Goal: Information Seeking & Learning: Learn about a topic

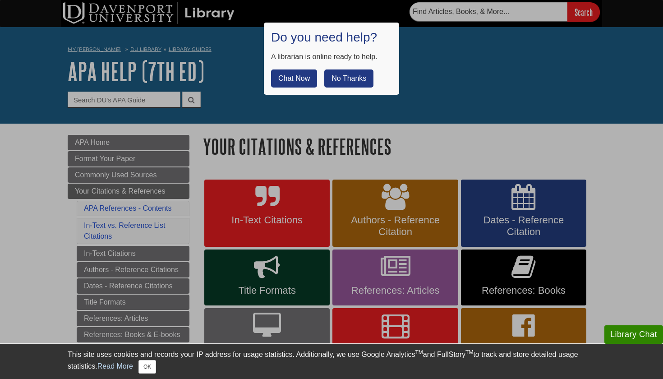
drag, startPoint x: 343, startPoint y: 82, endPoint x: 292, endPoint y: 76, distance: 51.7
click at [292, 76] on div "Chat Now No Thanks" at bounding box center [331, 74] width 121 height 25
click at [292, 76] on button "Chat Now" at bounding box center [294, 78] width 46 height 18
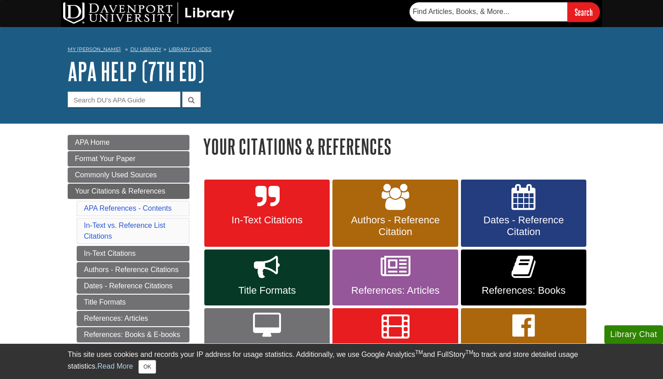
click at [257, 222] on span "In-Text Citations" at bounding box center [267, 220] width 112 height 12
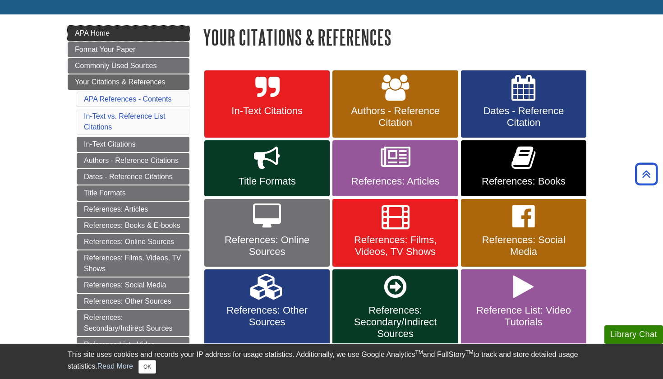
scroll to position [62, 0]
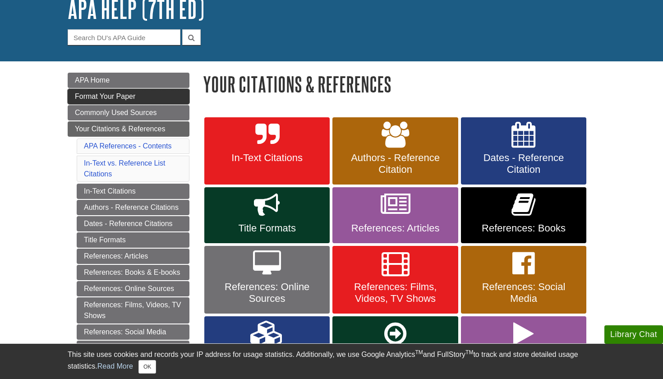
click at [118, 92] on span "Format Your Paper" at bounding box center [105, 96] width 60 height 8
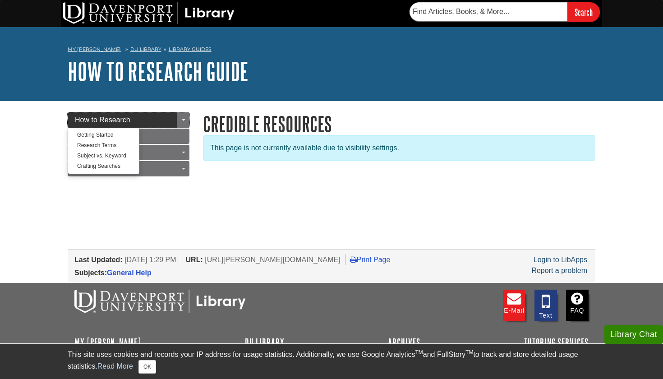
click at [131, 121] on link "How to Research" at bounding box center [129, 119] width 122 height 15
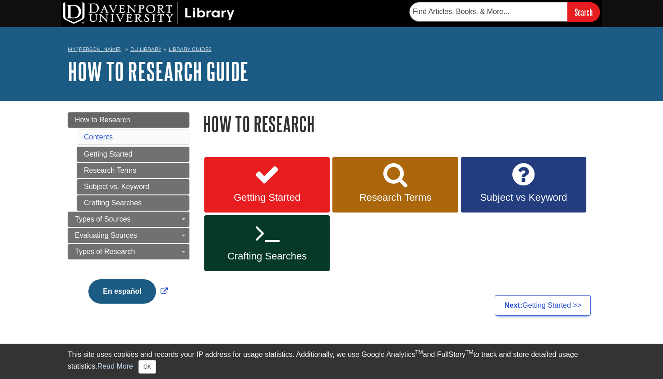
click at [230, 219] on link "Crafting Searches" at bounding box center [266, 243] width 125 height 56
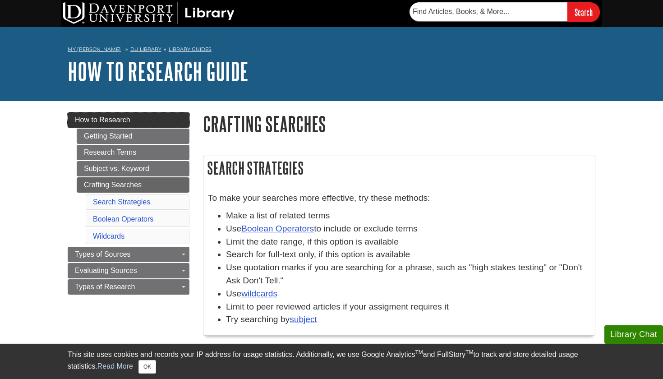
click at [149, 121] on link "How to Research" at bounding box center [129, 119] width 122 height 15
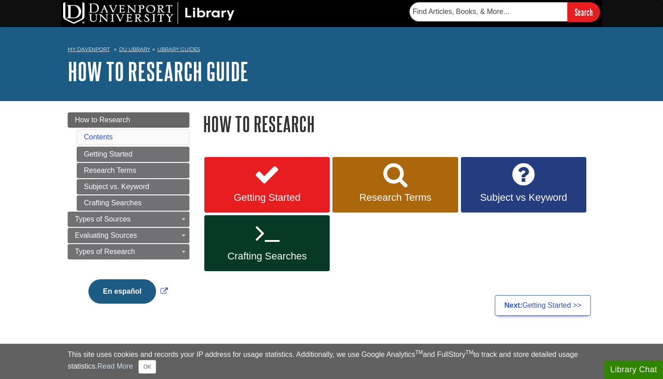
click at [244, 187] on link "Getting Started" at bounding box center [266, 185] width 125 height 56
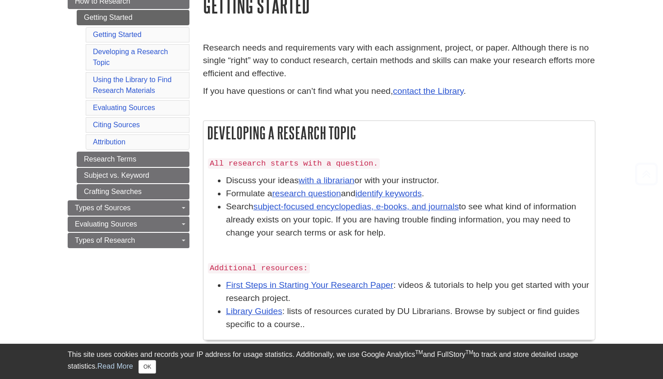
scroll to position [129, 0]
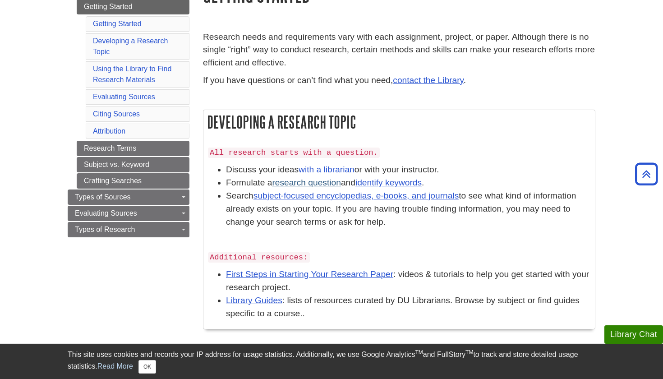
drag, startPoint x: 313, startPoint y: 165, endPoint x: 310, endPoint y: 176, distance: 11.5
click at [310, 176] on ul "Discuss your ideas with a librarian or with your instructor. Formulate a resear…" at bounding box center [399, 195] width 382 height 65
click at [310, 178] on link "research question" at bounding box center [306, 182] width 69 height 9
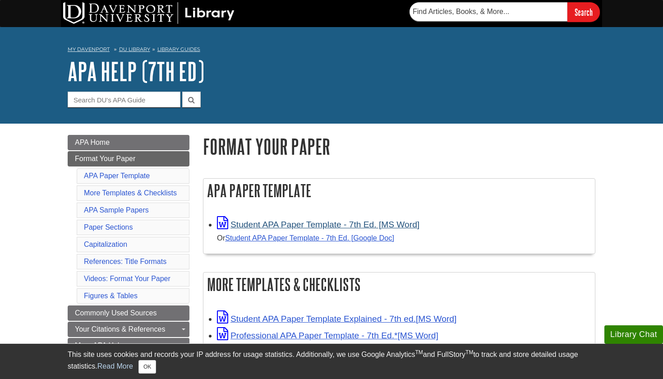
click at [302, 228] on link "Student APA Paper Template - 7th Ed. [MS Word]" at bounding box center [318, 224] width 202 height 9
click at [607, 378] on aside "Library Chat This site uses cookies and records your IP address for usage stati…" at bounding box center [331, 361] width 663 height 36
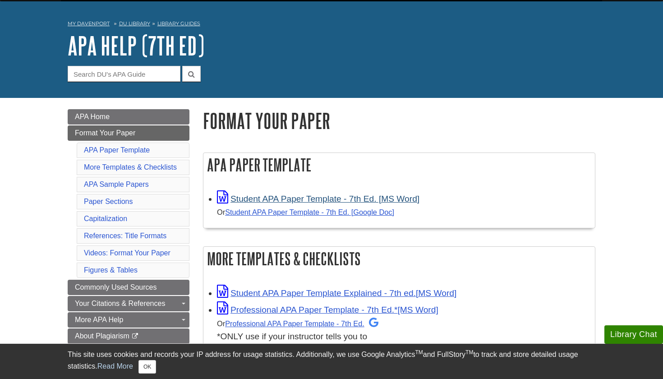
click at [222, 197] on icon "Link opens in new window" at bounding box center [222, 197] width 11 height 13
click at [589, 378] on div "This site uses cookies and records your IP address for usage statistics. Additi…" at bounding box center [332, 361] width 528 height 35
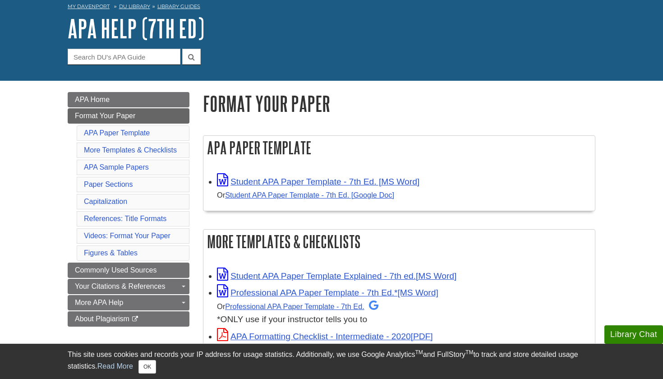
click at [597, 378] on aside "Library Chat This site uses cookies and records your IP address for usage stati…" at bounding box center [331, 361] width 663 height 36
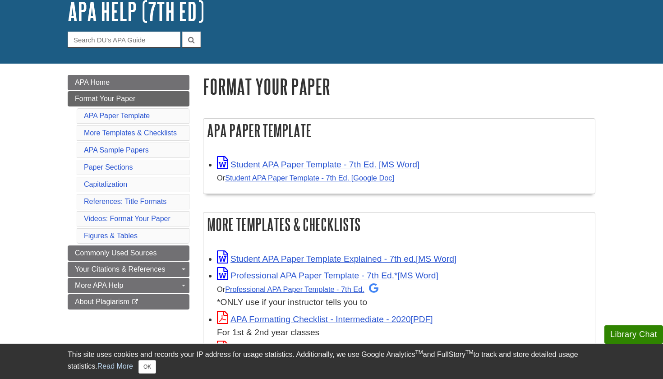
scroll to position [65, 0]
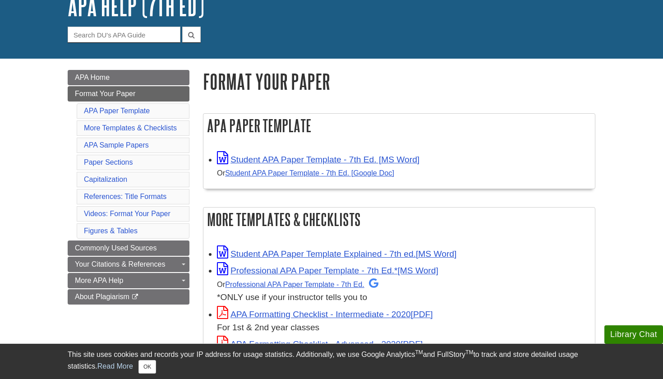
click at [152, 376] on div "This site uses cookies and records your IP address for usage statistics. Additi…" at bounding box center [332, 361] width 528 height 35
click at [156, 363] on button "OK" at bounding box center [147, 367] width 18 height 14
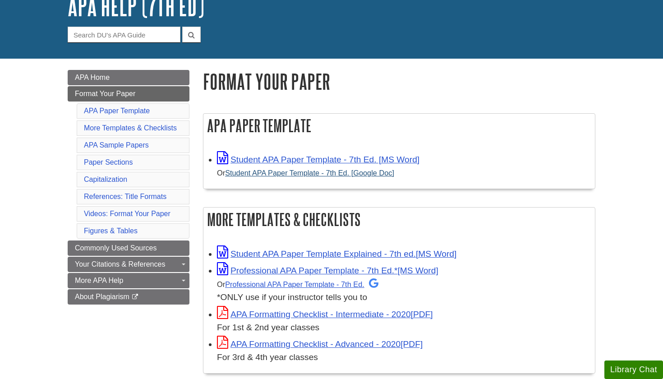
click at [274, 174] on link "Student APA Paper Template - 7th Ed. [Google Doc]" at bounding box center [309, 173] width 169 height 8
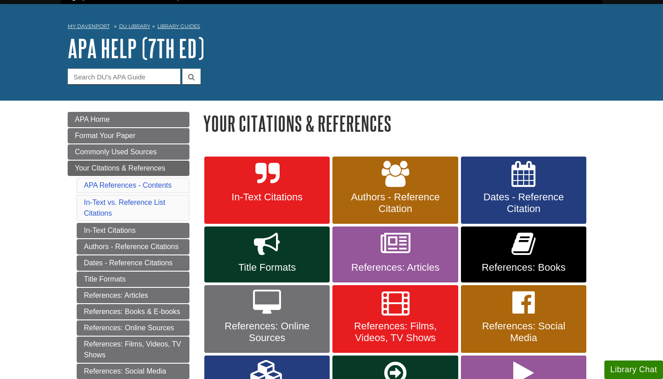
scroll to position [23, 0]
click at [145, 120] on link "APA Home" at bounding box center [129, 119] width 122 height 15
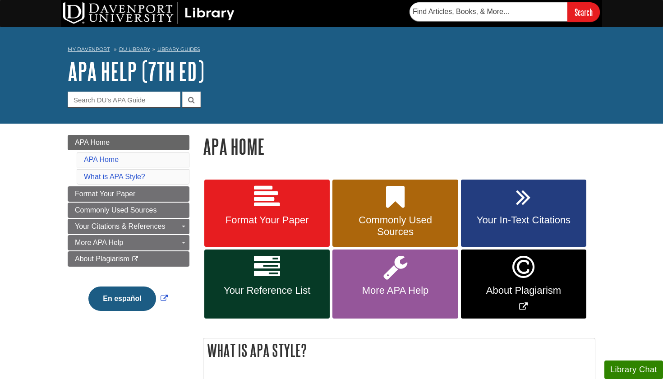
click at [267, 216] on span "Format Your Paper" at bounding box center [267, 220] width 112 height 12
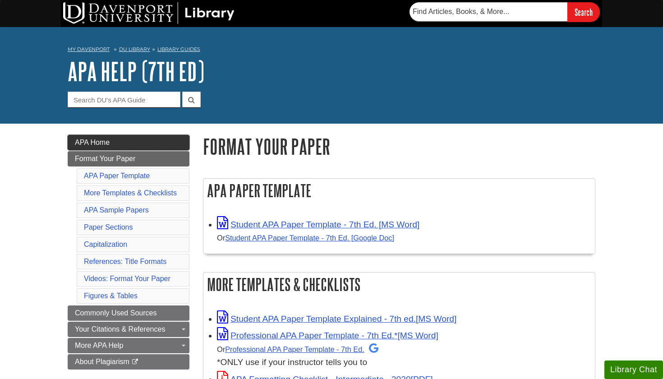
click at [133, 145] on link "APA Home" at bounding box center [129, 142] width 122 height 15
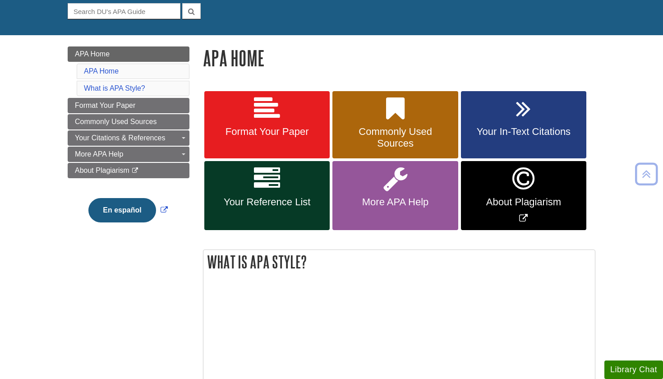
scroll to position [90, 0]
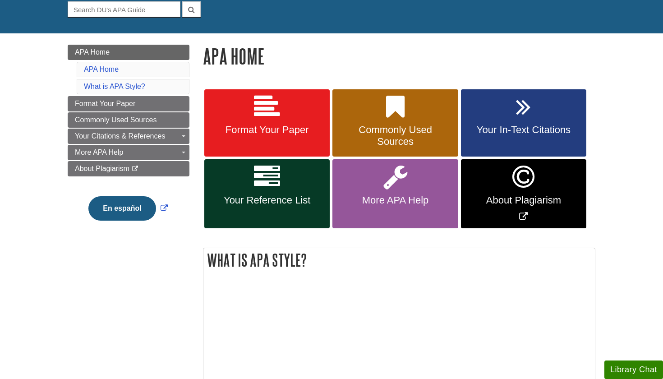
click at [505, 182] on link "About Plagiarism" at bounding box center [523, 193] width 125 height 69
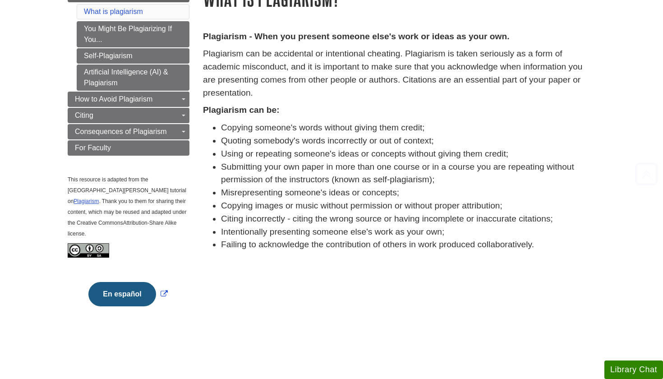
scroll to position [137, 0]
